Goal: Check status: Check status

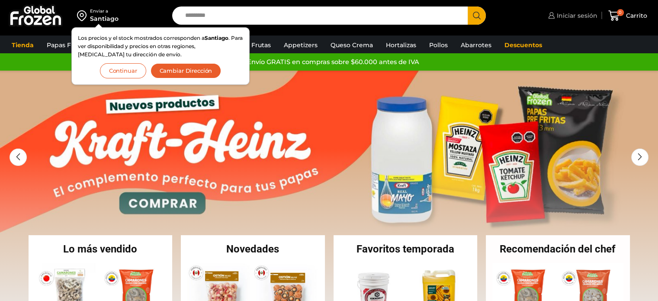
click at [559, 22] on link "Iniciar sesión" at bounding box center [571, 15] width 51 height 17
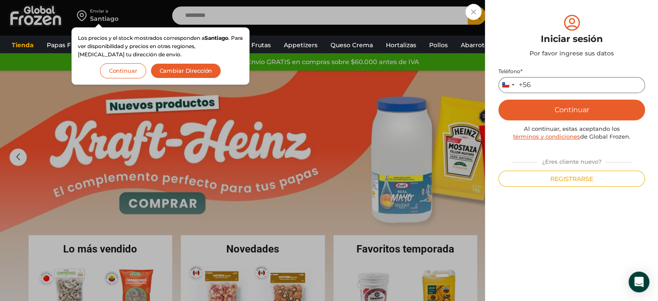
click at [548, 91] on input "Teléfono *" at bounding box center [571, 85] width 147 height 16
type input "*********"
click at [498, 99] on button "Continuar" at bounding box center [571, 109] width 147 height 21
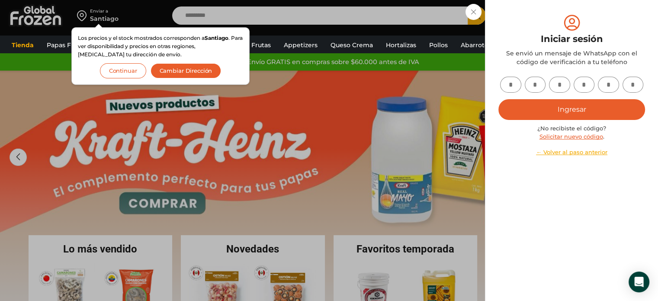
click at [519, 110] on button "Ingresar" at bounding box center [571, 109] width 147 height 21
click at [510, 83] on input "text" at bounding box center [510, 85] width 21 height 16
type input "*"
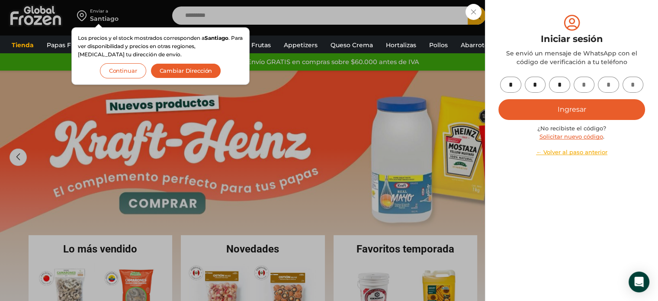
type input "*"
click at [554, 105] on button "Ingresar" at bounding box center [571, 109] width 147 height 21
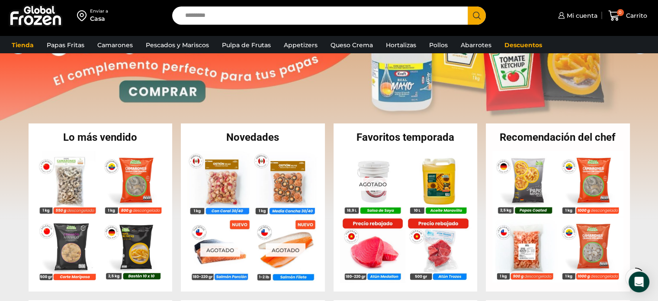
scroll to position [156, 0]
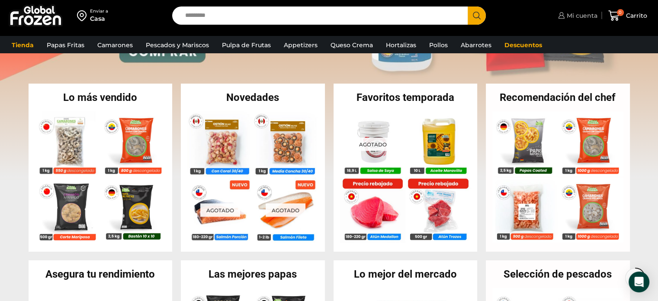
click at [576, 14] on span "Mi cuenta" at bounding box center [580, 15] width 33 height 9
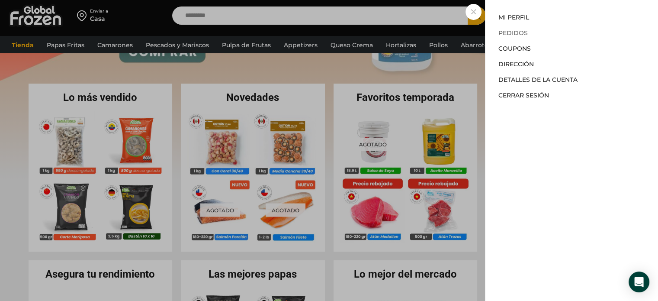
click at [503, 32] on link "Pedidos" at bounding box center [512, 33] width 29 height 8
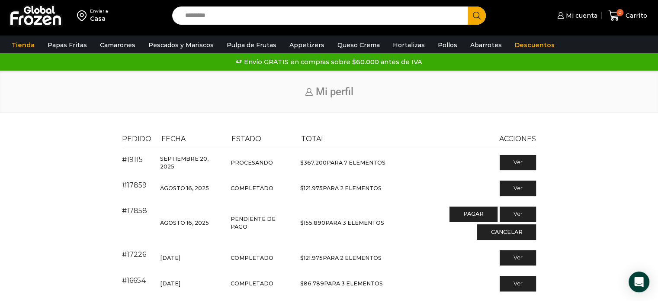
click at [583, 131] on div "Pedido Fecha Estado Total Acciones #19115 [DATE] Procesando $ 367.200 para 7 el…" at bounding box center [329, 280] width 640 height 304
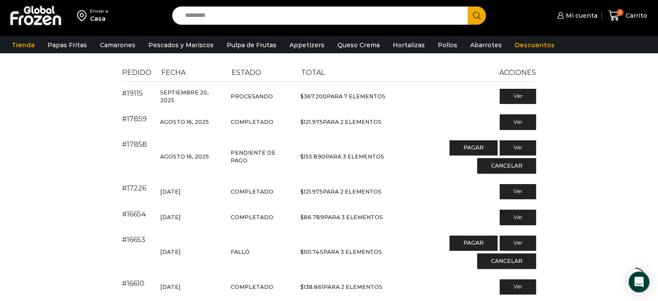
scroll to position [69, 0]
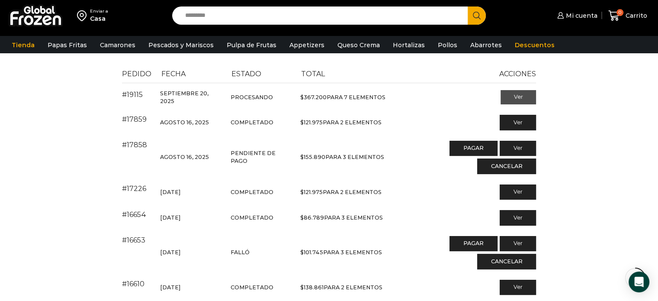
click at [511, 92] on link "Ver" at bounding box center [518, 97] width 36 height 15
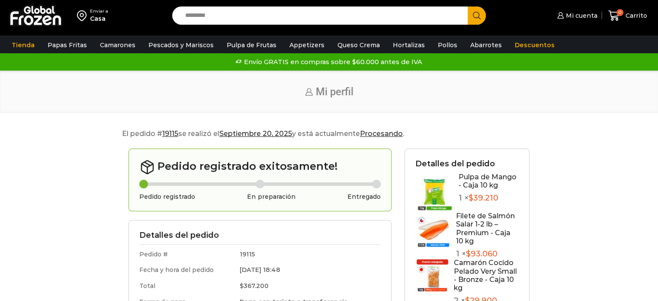
click at [522, 39] on link "Descuentos" at bounding box center [534, 45] width 48 height 16
click at [566, 20] on link "Mi cuenta" at bounding box center [576, 15] width 42 height 17
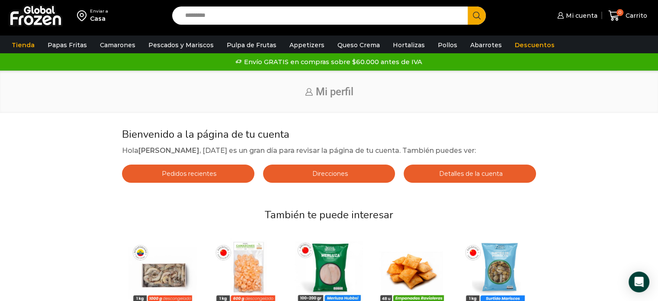
click at [573, 128] on div "Enviar a Casa Search input Search Mi cuenta" at bounding box center [329, 229] width 658 height 458
click at [178, 177] on span "Pedidos recientes" at bounding box center [188, 174] width 57 height 8
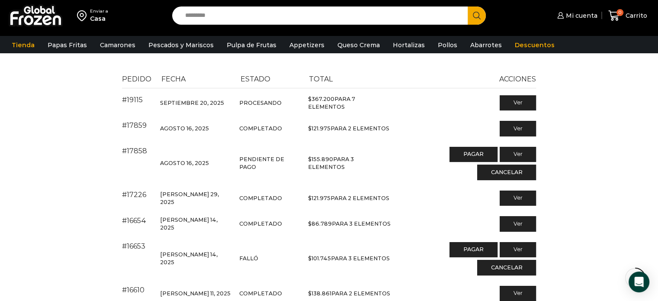
scroll to position [52, 0]
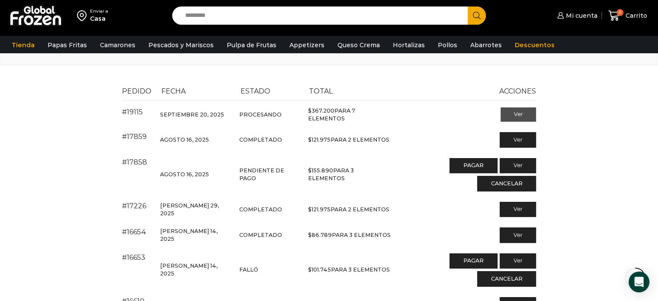
click at [521, 117] on link "Ver" at bounding box center [518, 114] width 36 height 15
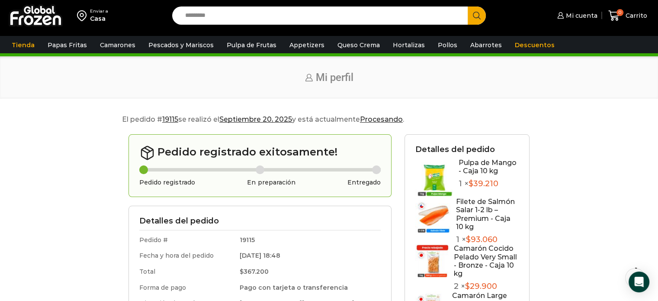
scroll to position [17, 0]
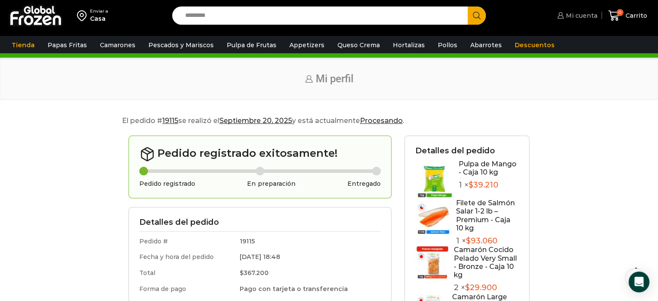
click at [579, 13] on span "Mi cuenta" at bounding box center [580, 15] width 34 height 9
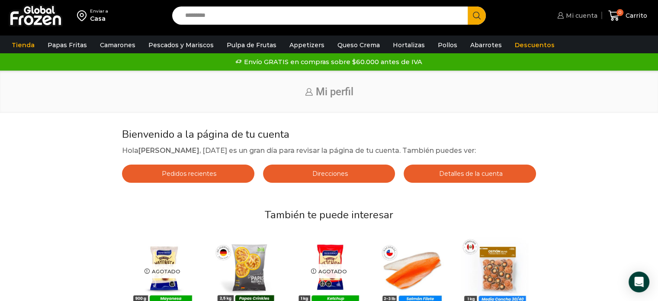
click at [565, 13] on span "Mi cuenta" at bounding box center [580, 15] width 34 height 9
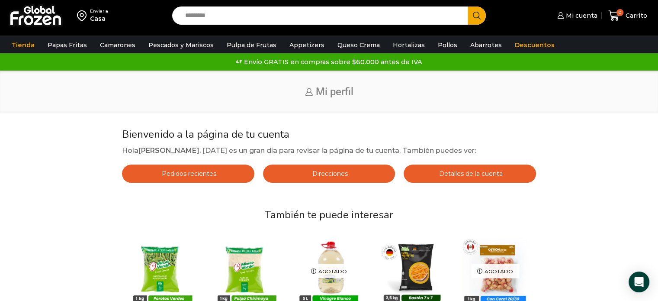
click at [195, 176] on span "Pedidos recientes" at bounding box center [188, 174] width 57 height 8
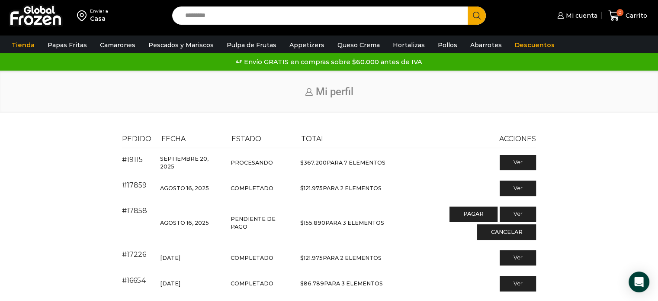
click at [564, 198] on div "Pedido Fecha Estado Total Acciones #19115 Septiembre 20, 2025 Procesando $ 367.…" at bounding box center [329, 280] width 640 height 304
click at [578, 13] on span "Mi cuenta" at bounding box center [580, 15] width 34 height 9
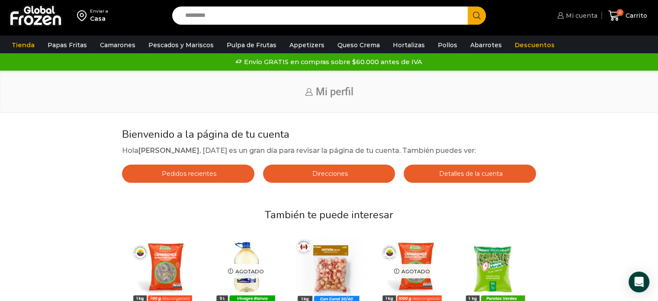
drag, startPoint x: 567, startPoint y: 12, endPoint x: 588, endPoint y: 20, distance: 22.9
click at [588, 20] on link "Mi cuenta" at bounding box center [576, 15] width 42 height 17
